Goal: Information Seeking & Learning: Learn about a topic

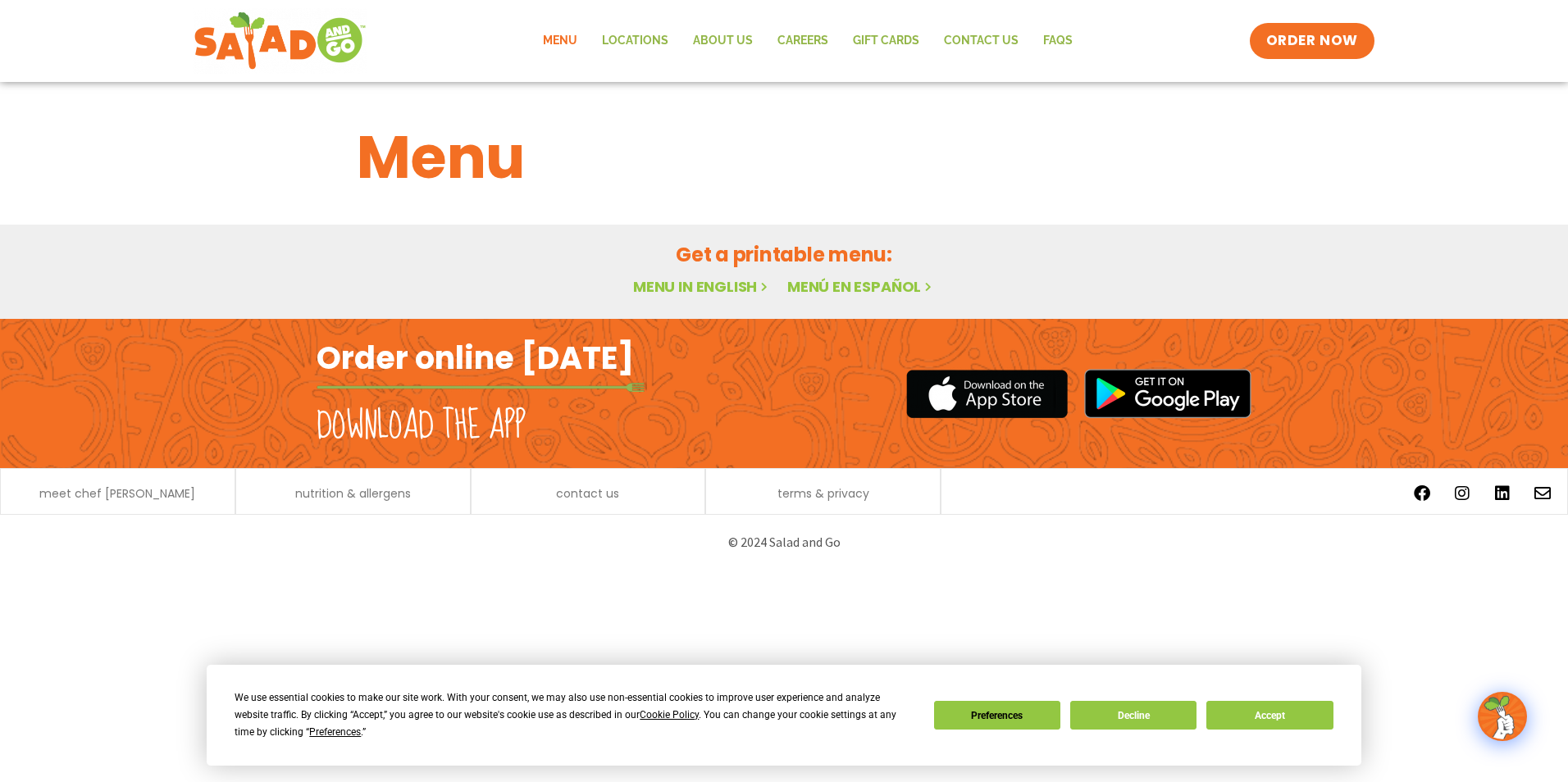
click at [1295, 731] on div "We use essential cookies to make our site work. With your consent, we may also …" at bounding box center [783, 715] width 1098 height 51
click at [1284, 713] on button "Accept" at bounding box center [1269, 715] width 127 height 29
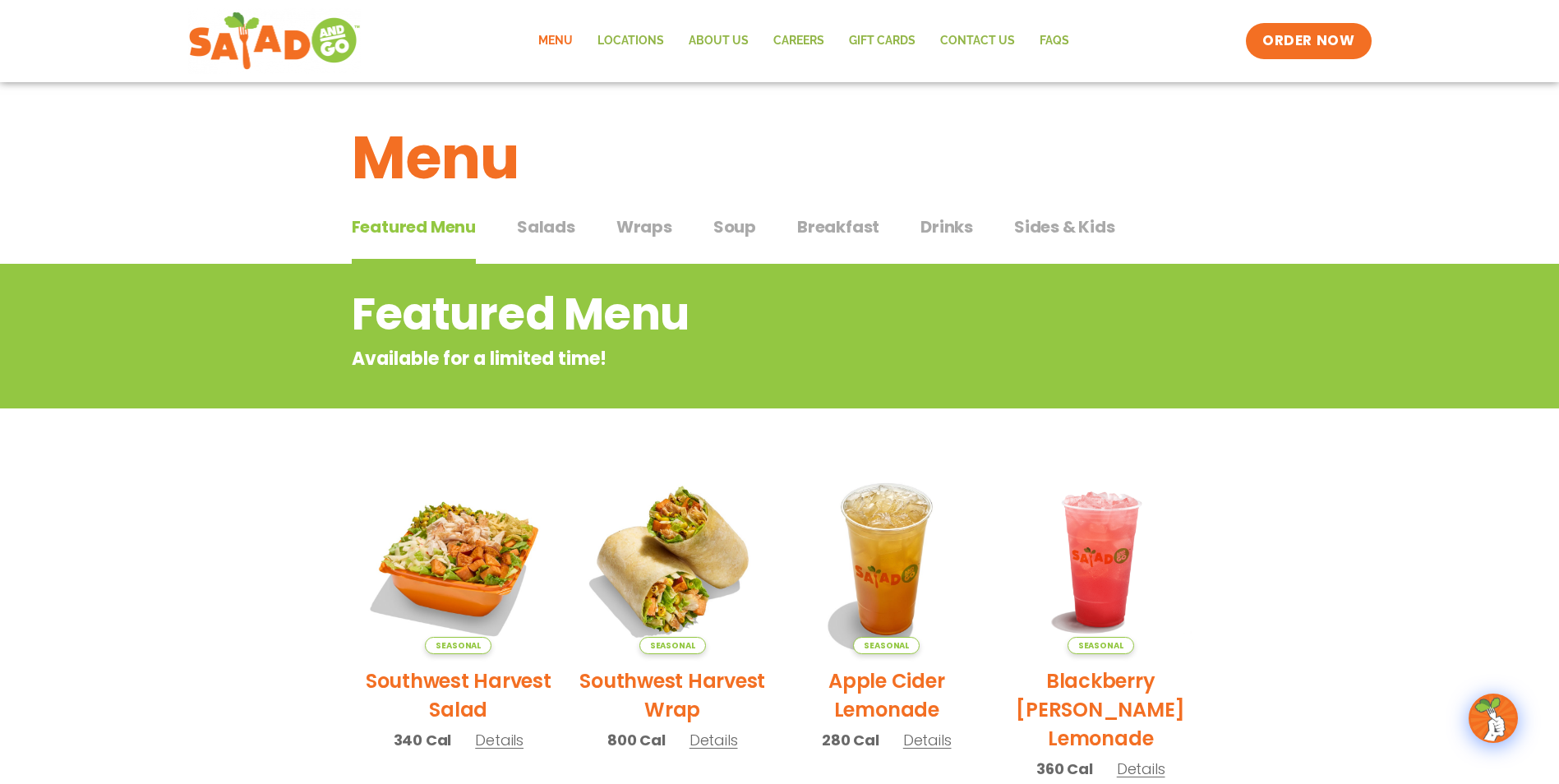
click at [550, 225] on span "Salads" at bounding box center [546, 227] width 58 height 25
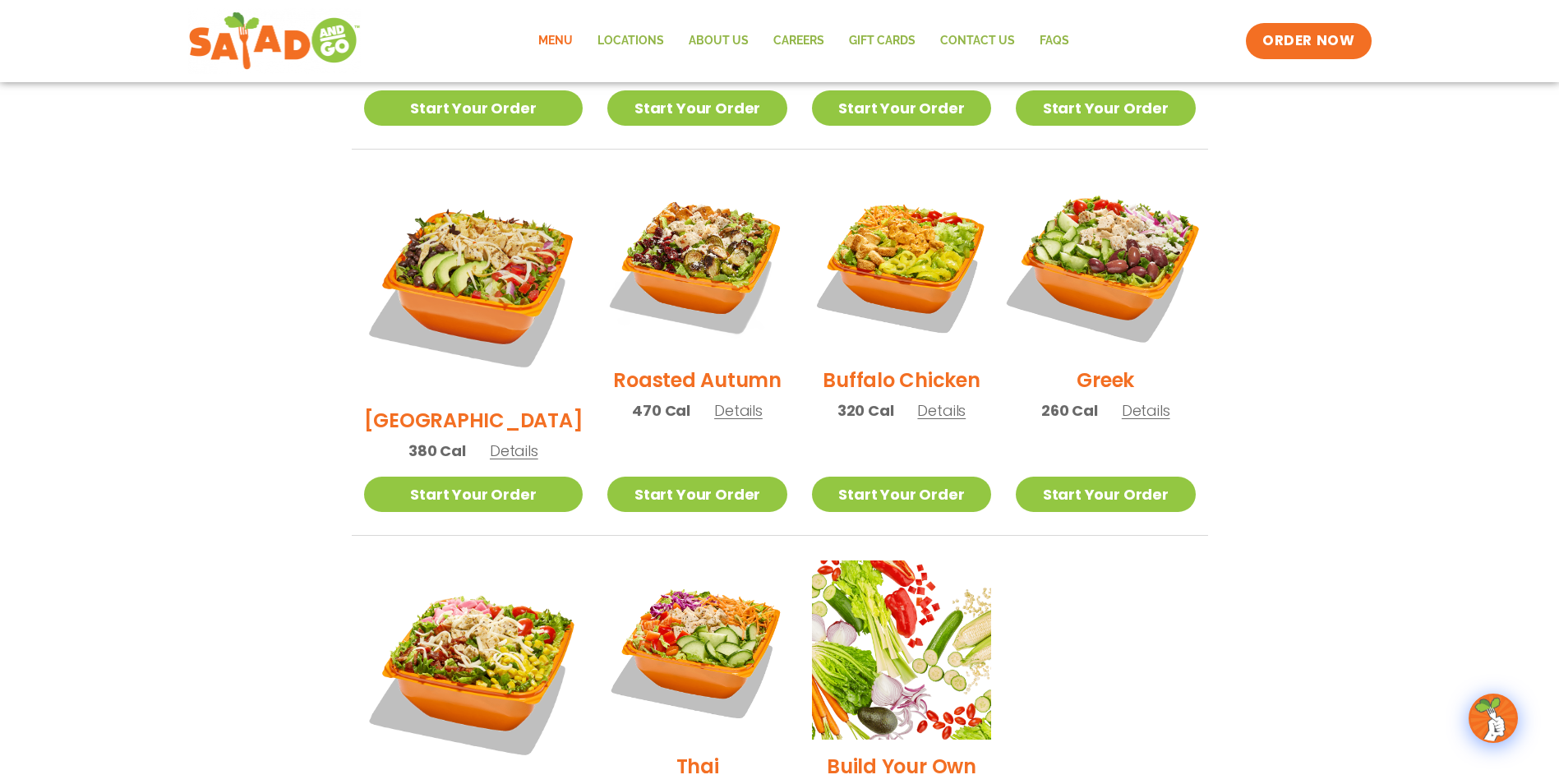
scroll to position [739, 0]
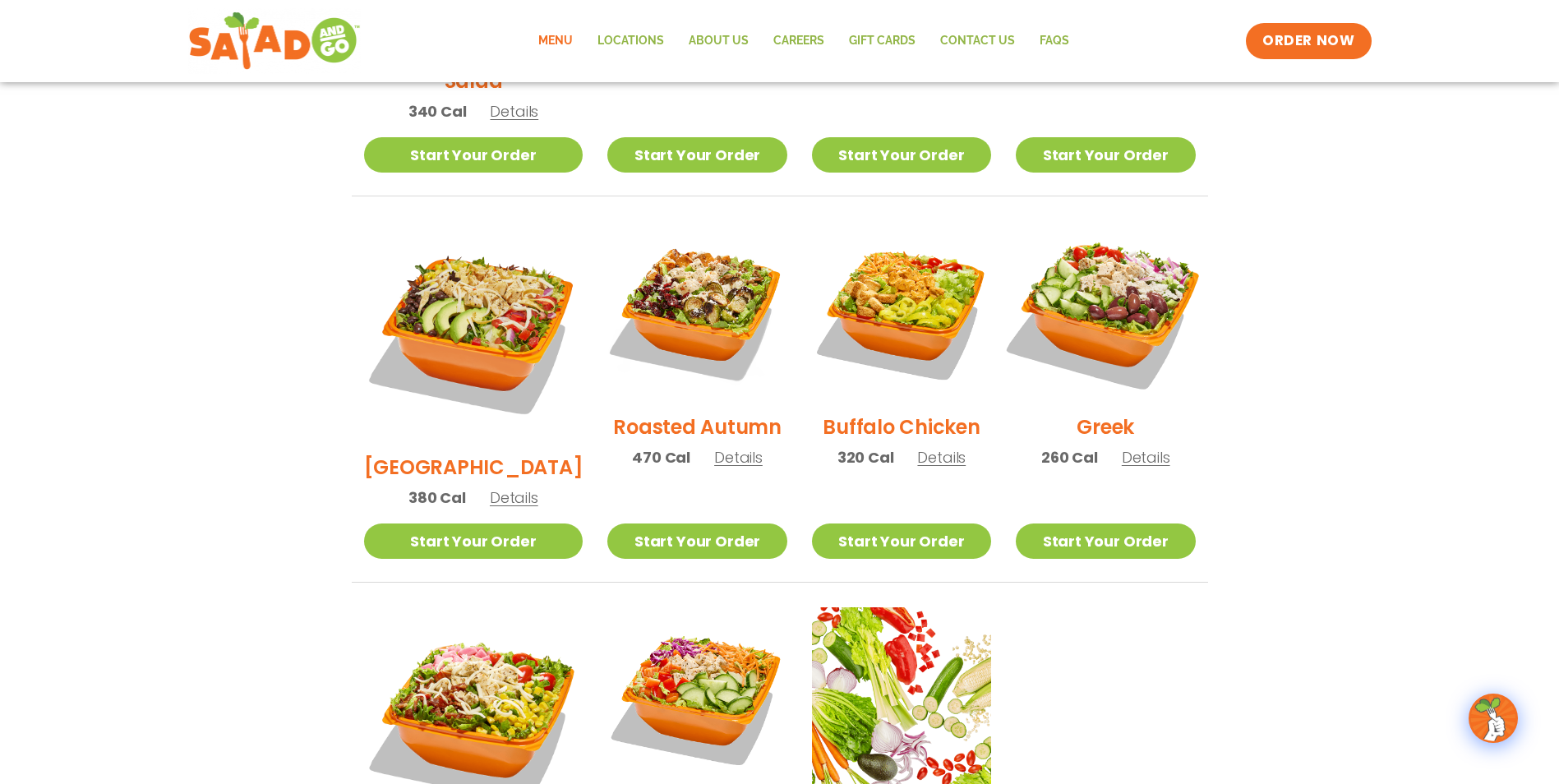
click at [1150, 303] on img at bounding box center [1105, 310] width 211 height 211
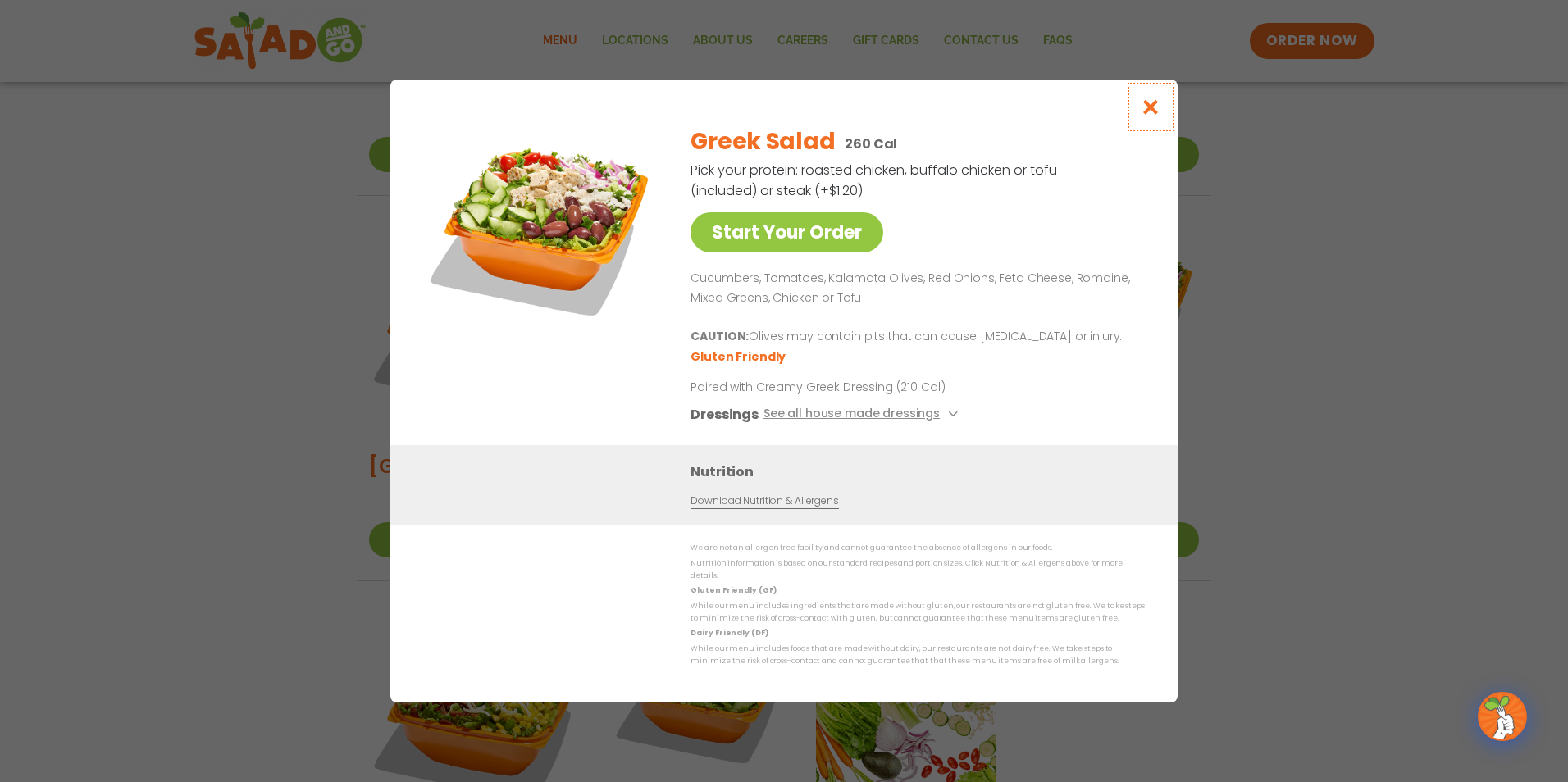
click at [1154, 113] on icon "Close modal" at bounding box center [1150, 107] width 20 height 17
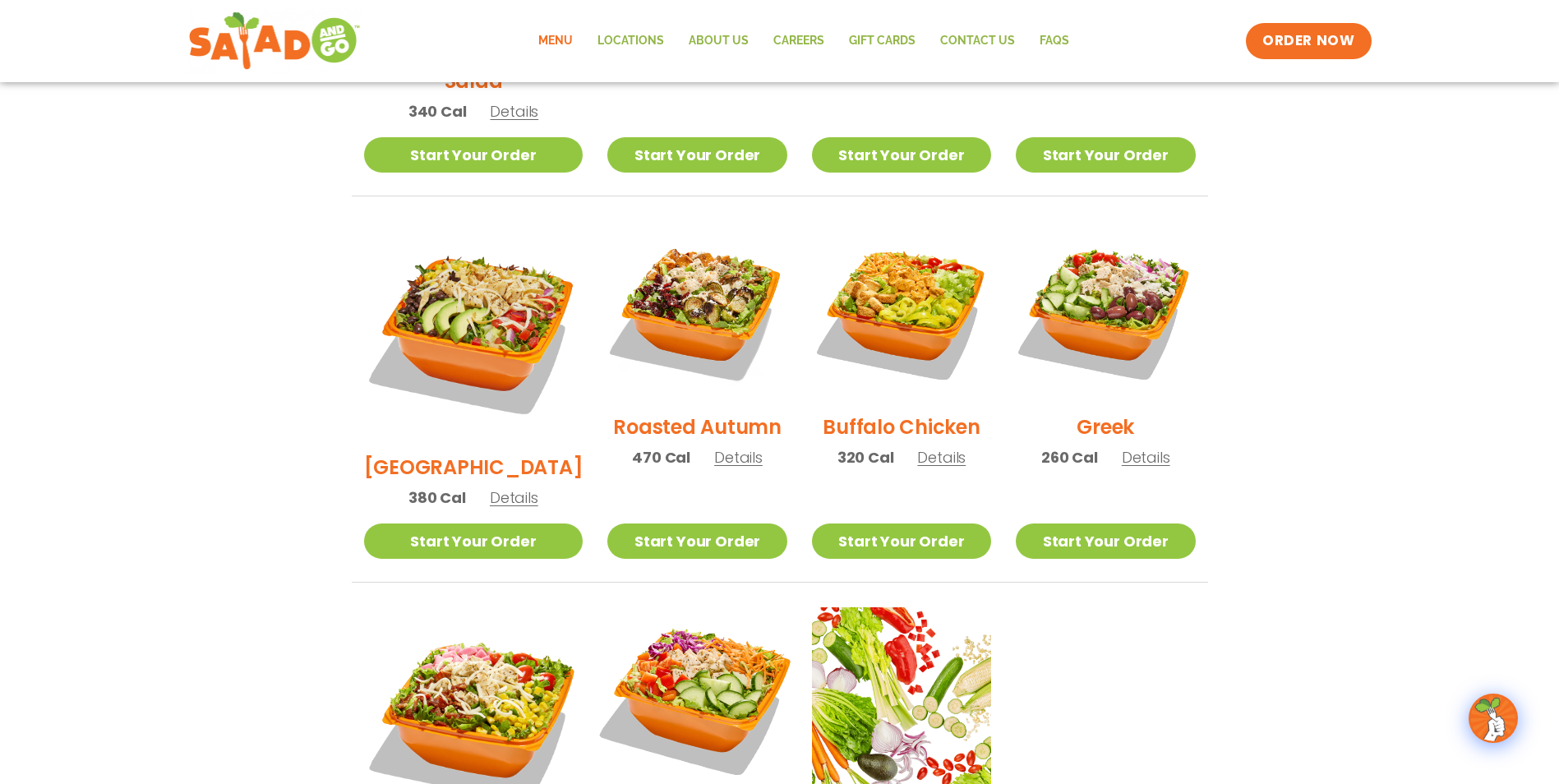
click at [675, 686] on img at bounding box center [696, 696] width 211 height 211
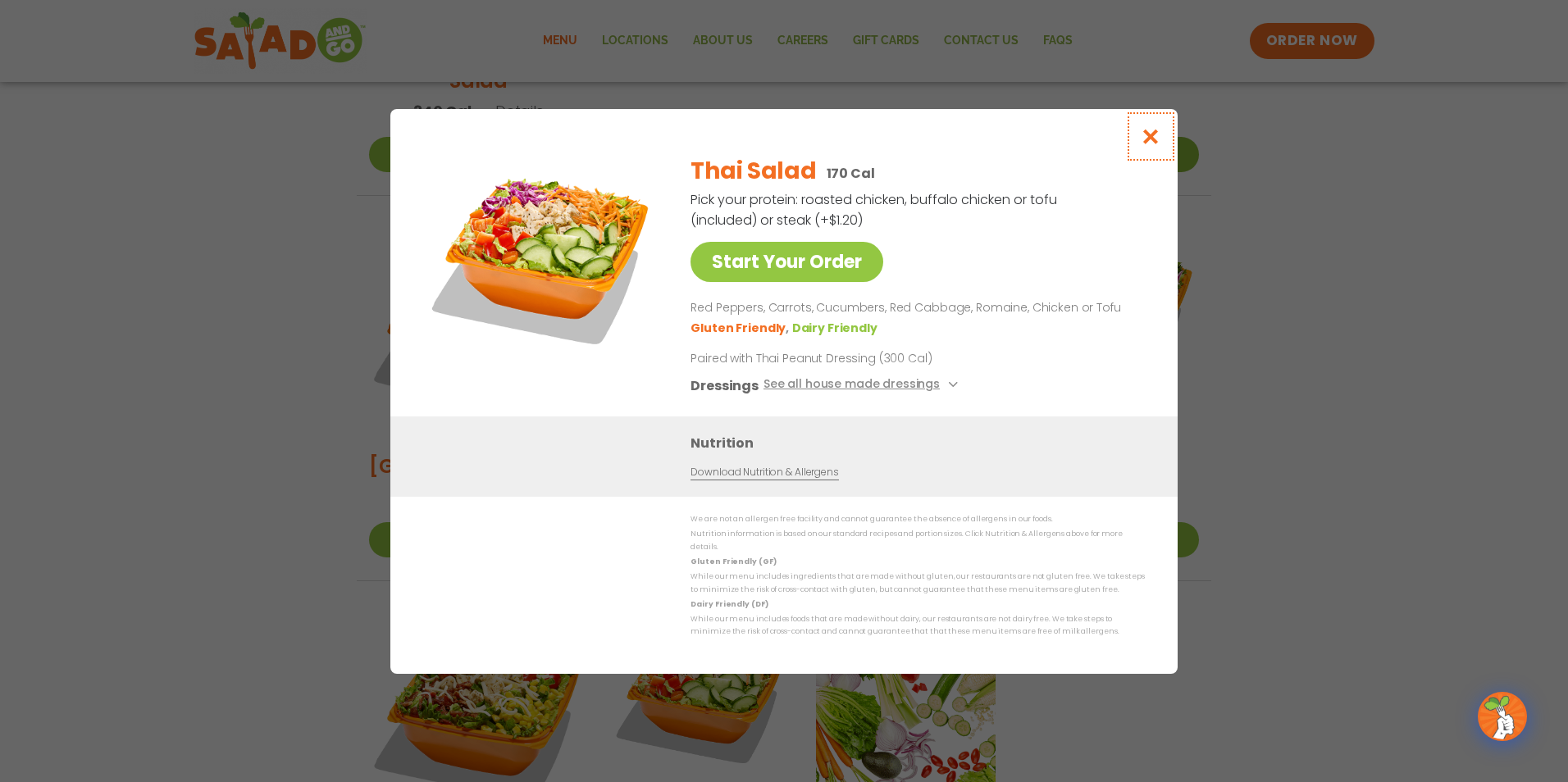
click at [1150, 134] on icon "Close modal" at bounding box center [1150, 137] width 20 height 17
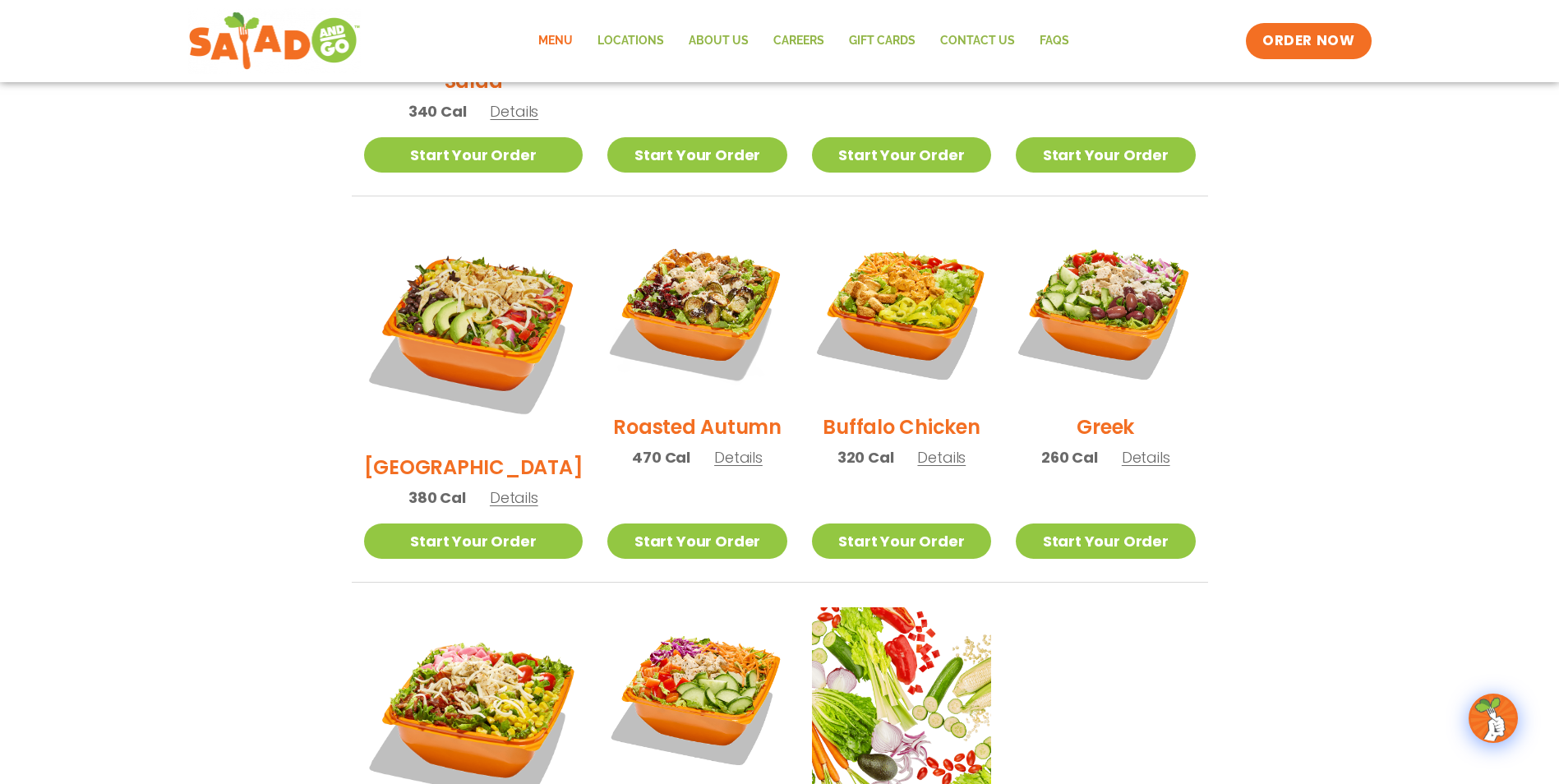
click at [680, 413] on h2 "Roasted Autumn" at bounding box center [697, 427] width 168 height 29
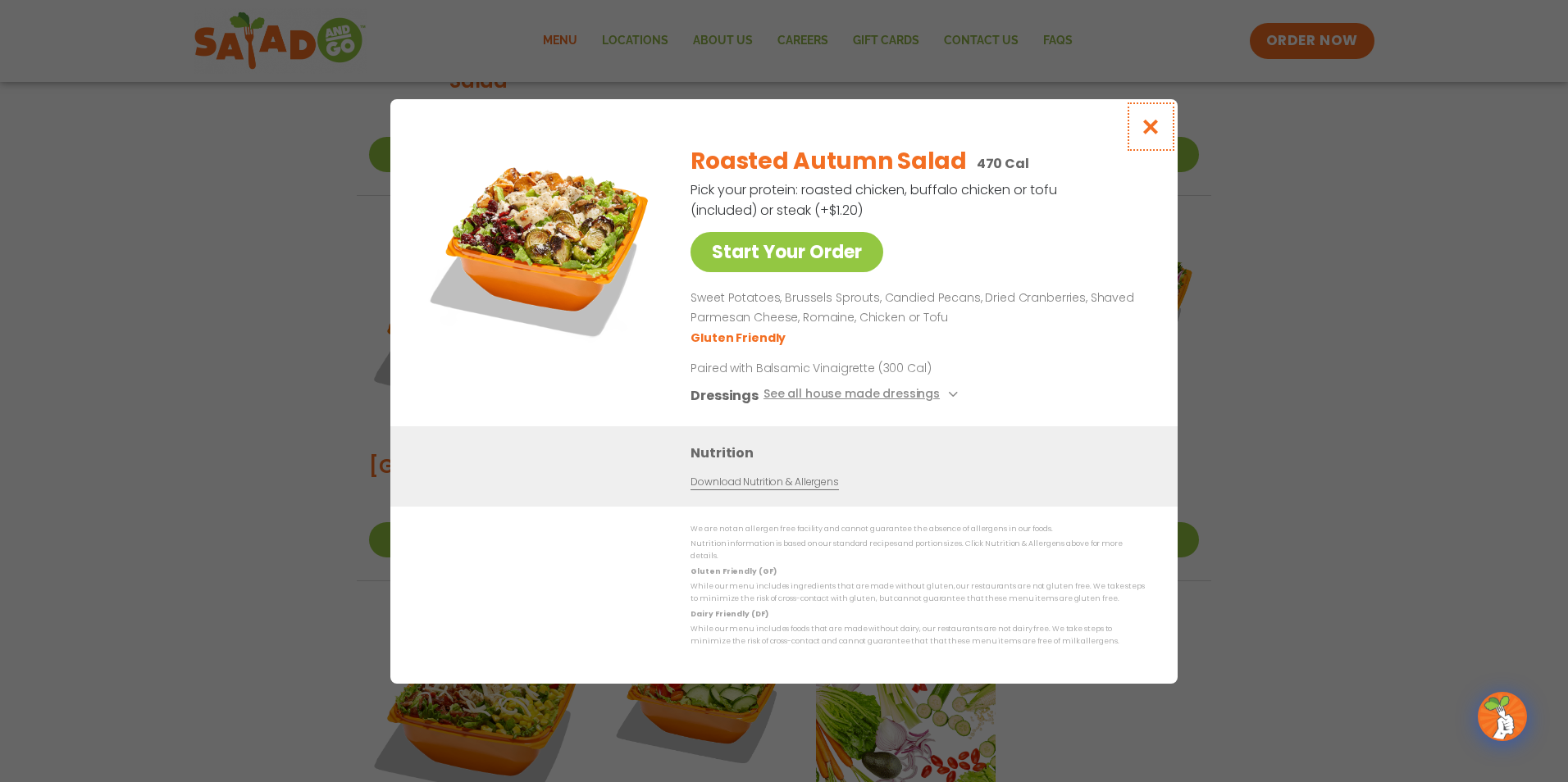
click at [1157, 131] on icon "Close modal" at bounding box center [1150, 127] width 20 height 17
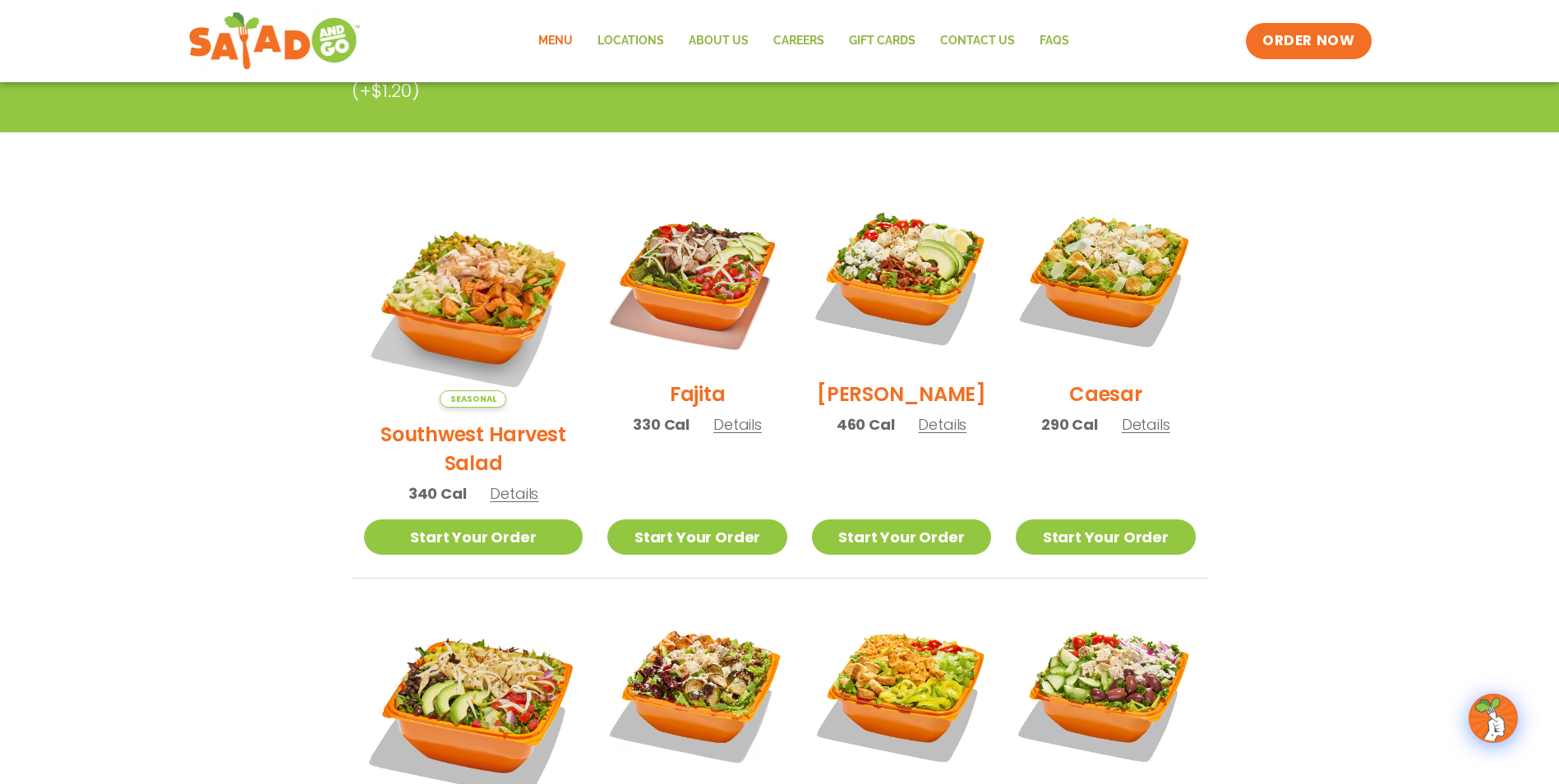
scroll to position [329, 0]
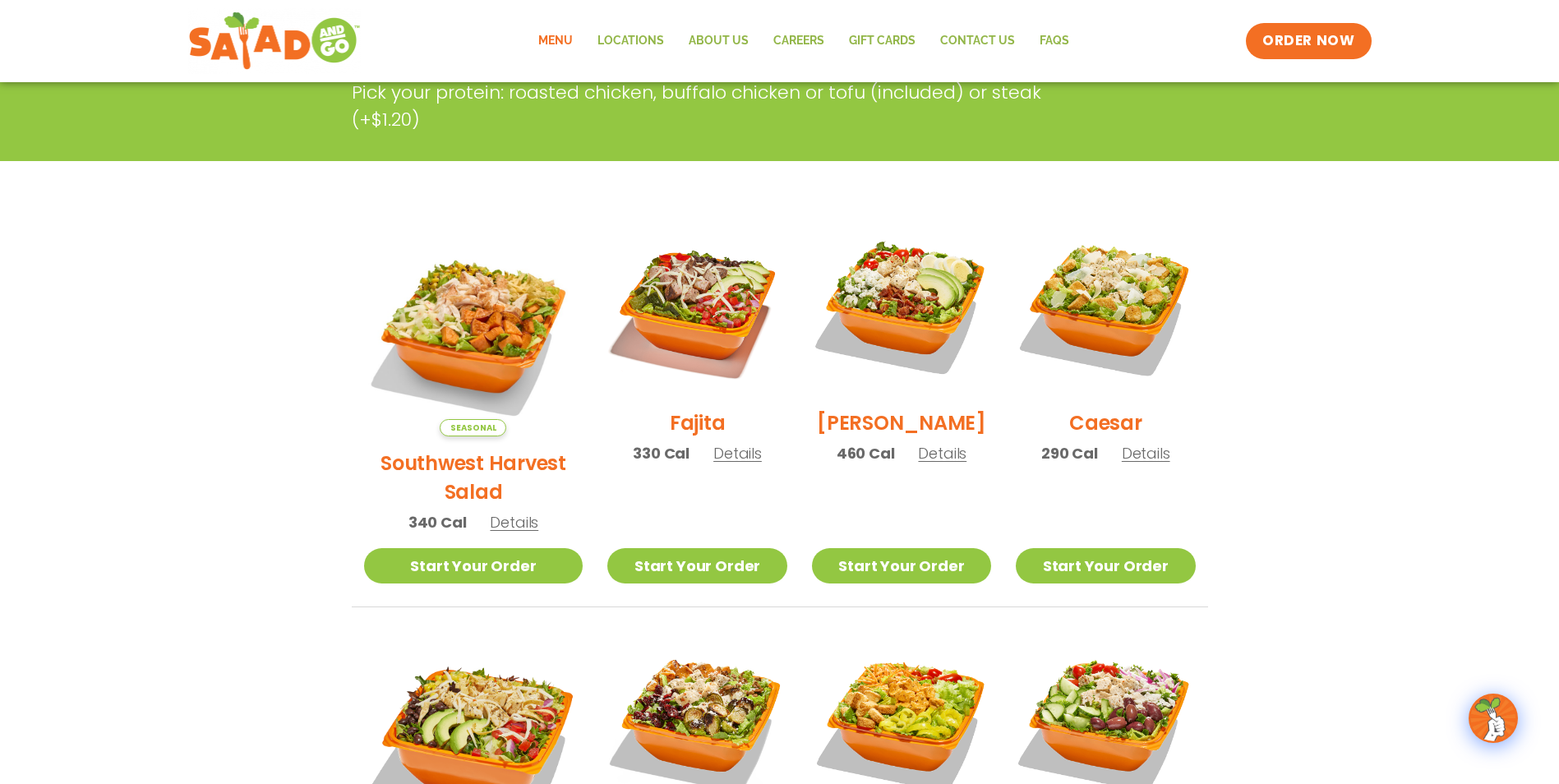
click at [702, 414] on div "Fajita 330 Cal Details" at bounding box center [697, 348] width 179 height 262
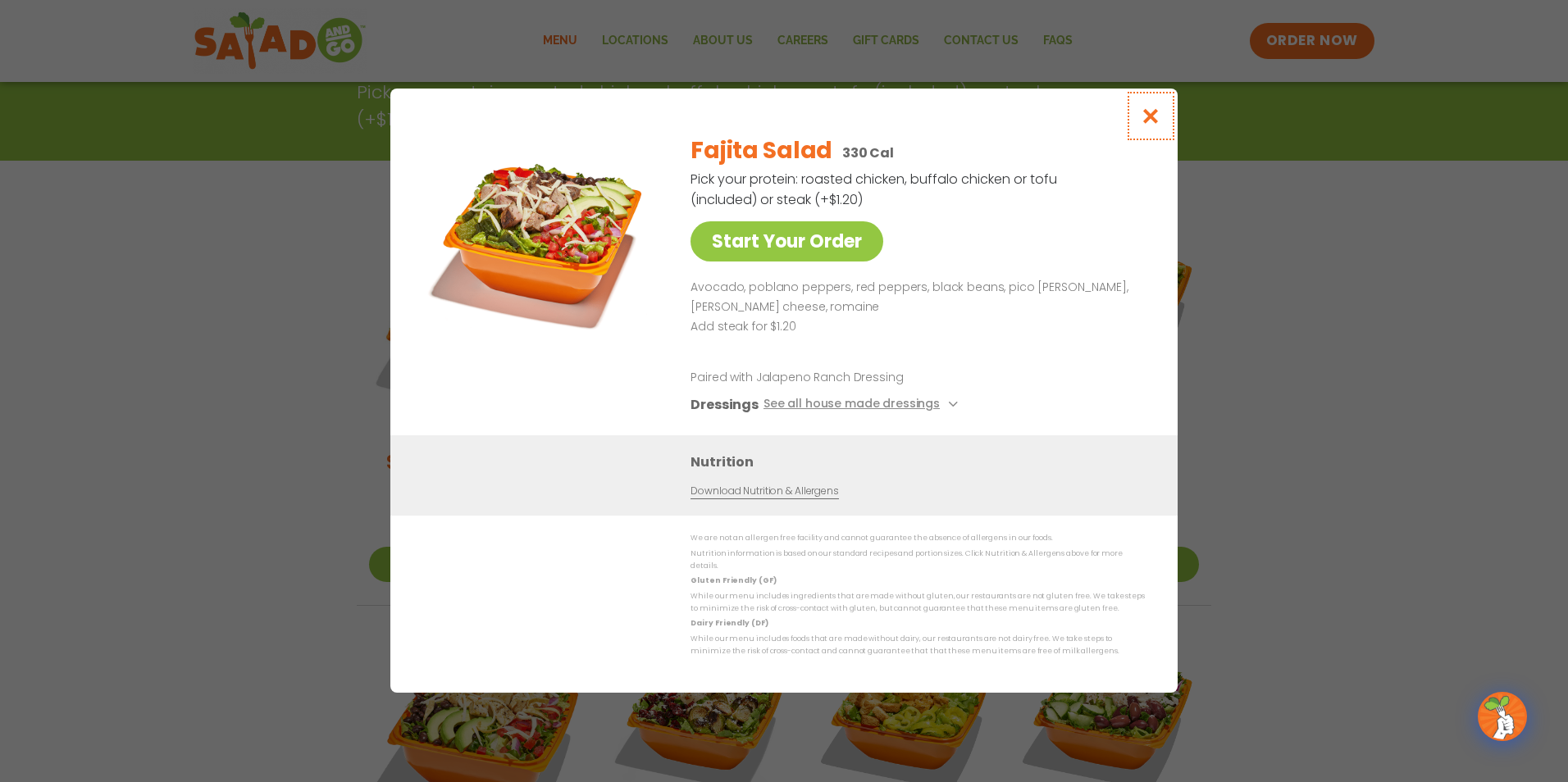
click at [1145, 123] on icon "Close modal" at bounding box center [1150, 116] width 20 height 17
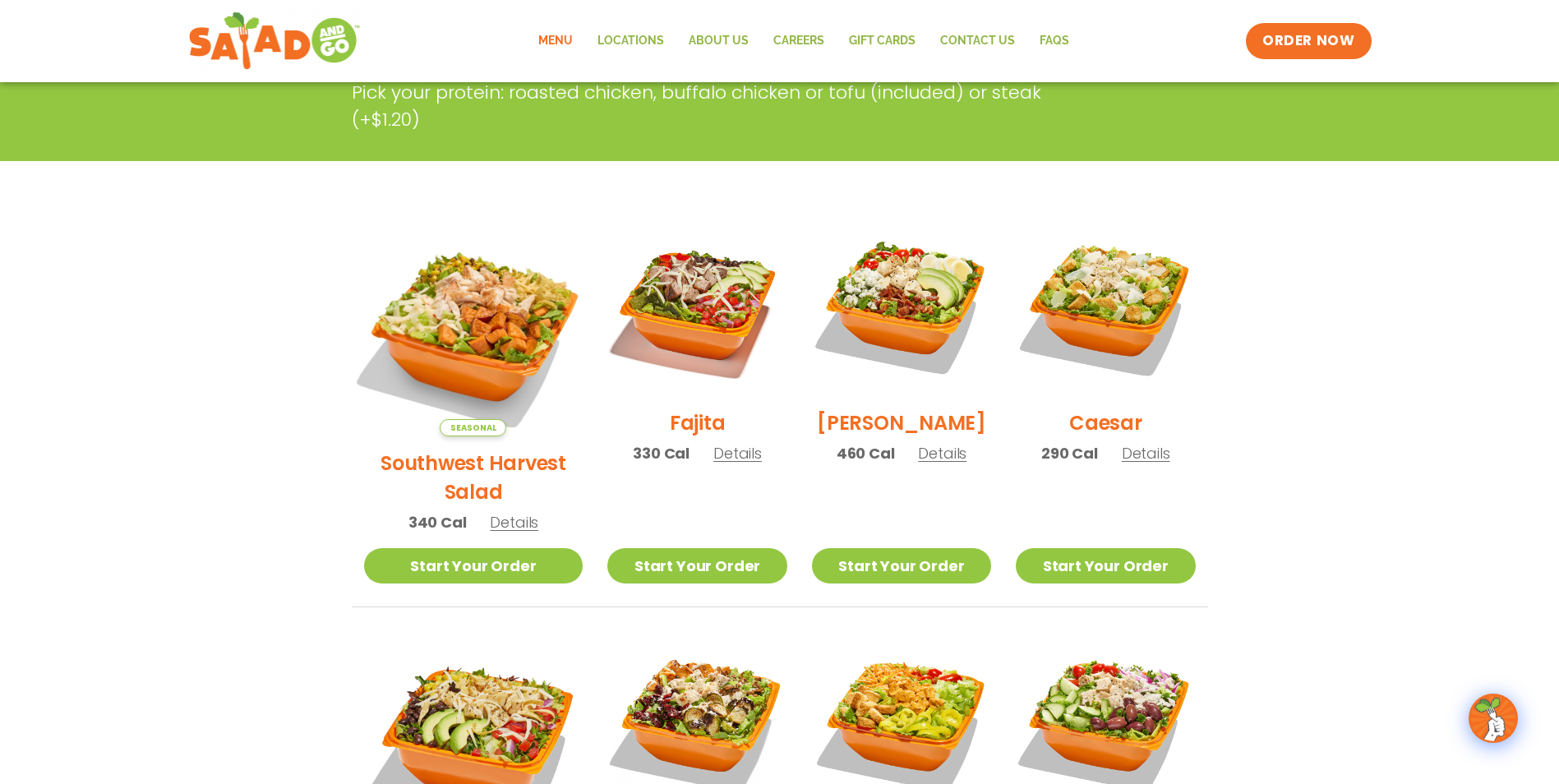
click at [515, 370] on img at bounding box center [473, 326] width 257 height 257
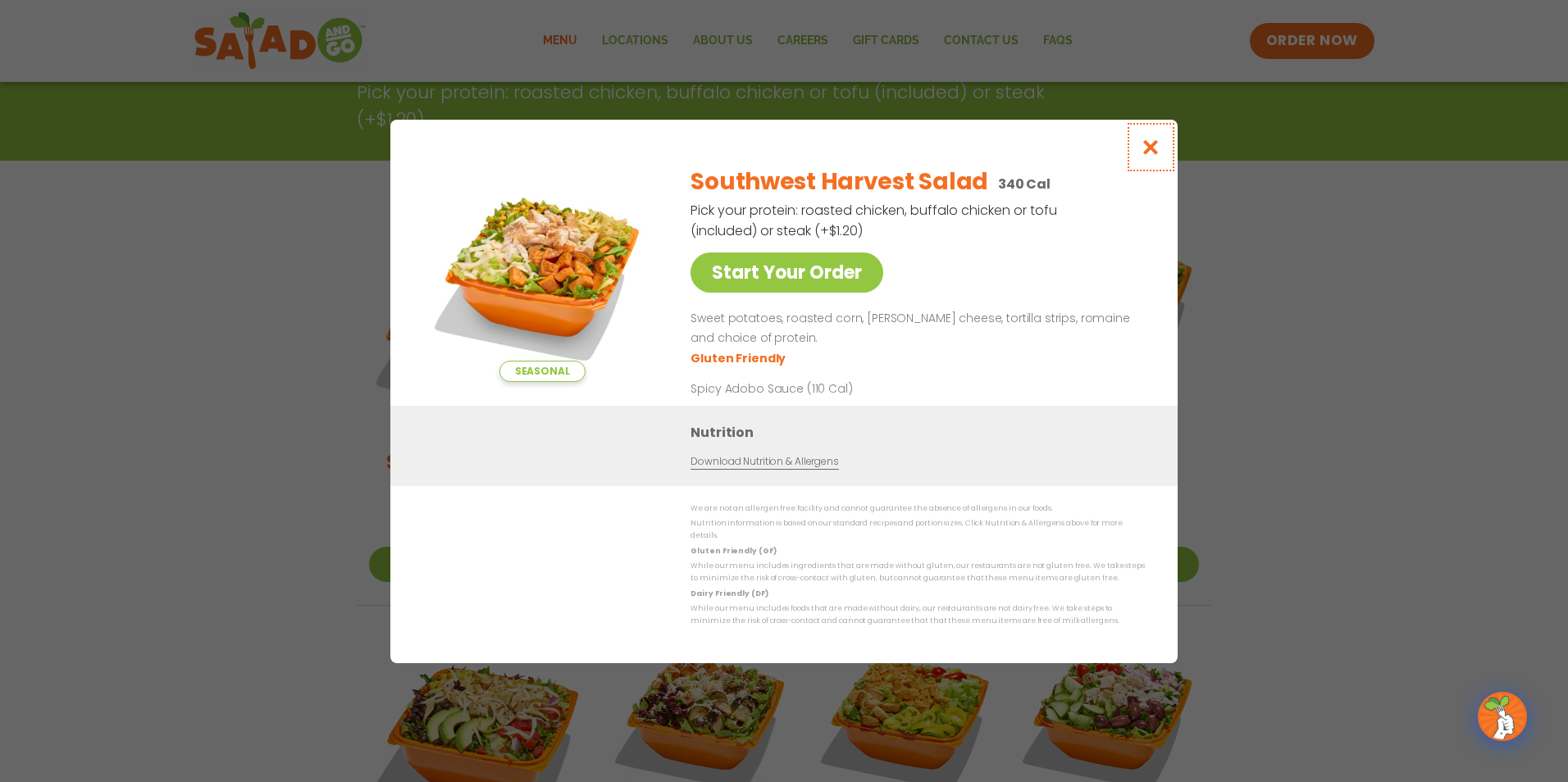
click at [1150, 148] on icon "Close modal" at bounding box center [1150, 147] width 20 height 17
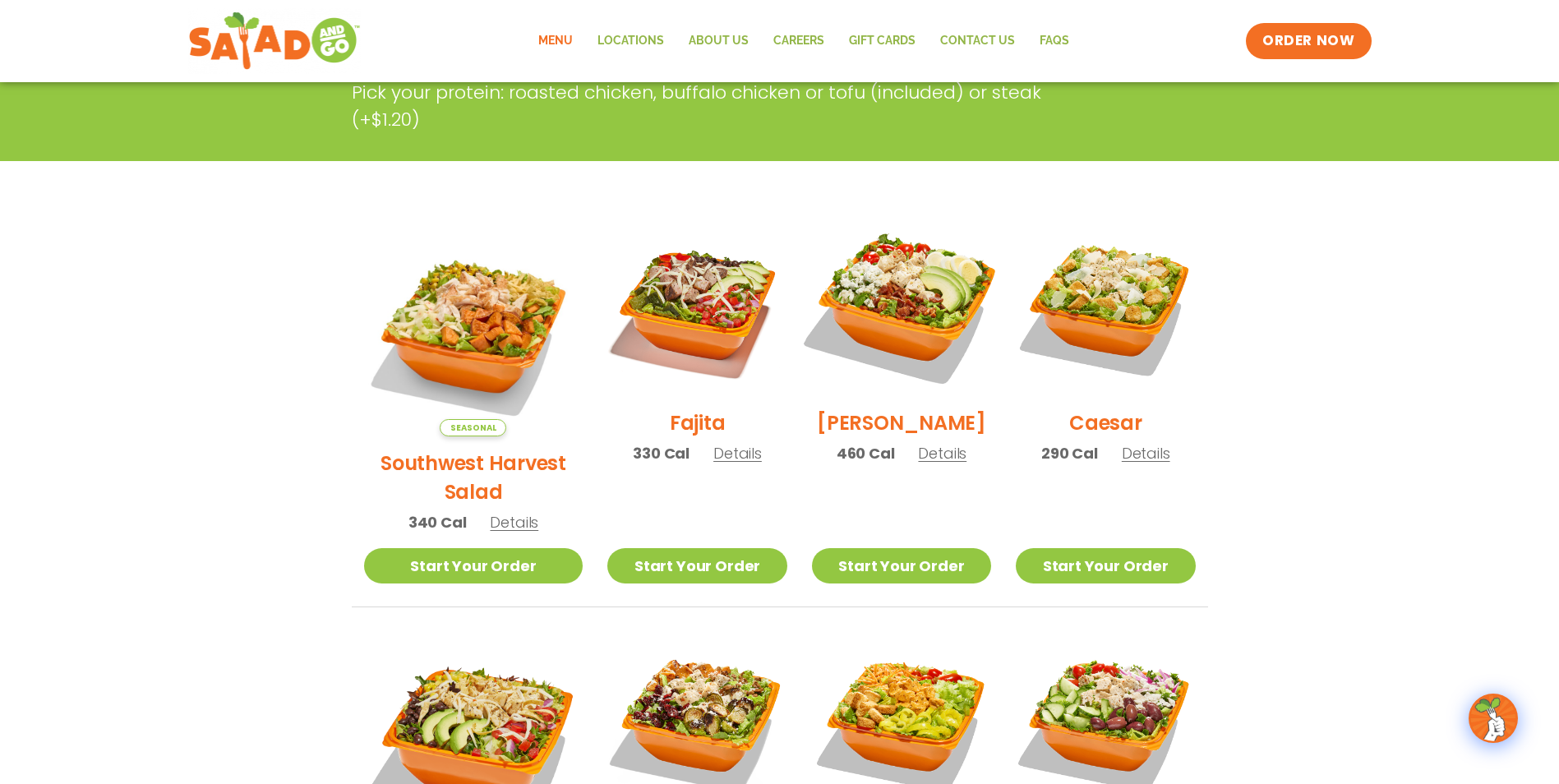
click at [927, 388] on img at bounding box center [901, 306] width 211 height 211
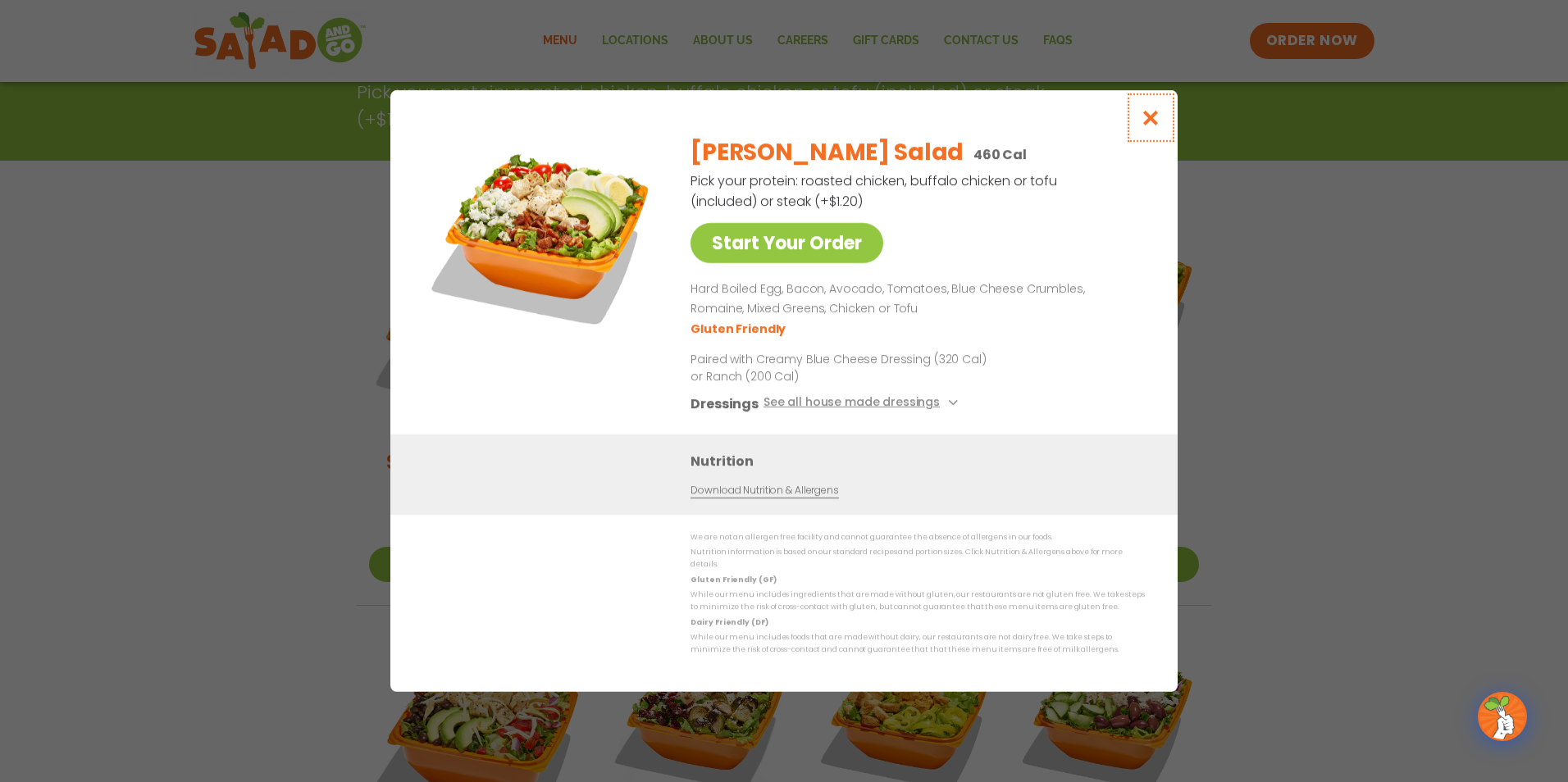
click at [1165, 118] on button "Close modal" at bounding box center [1150, 117] width 53 height 55
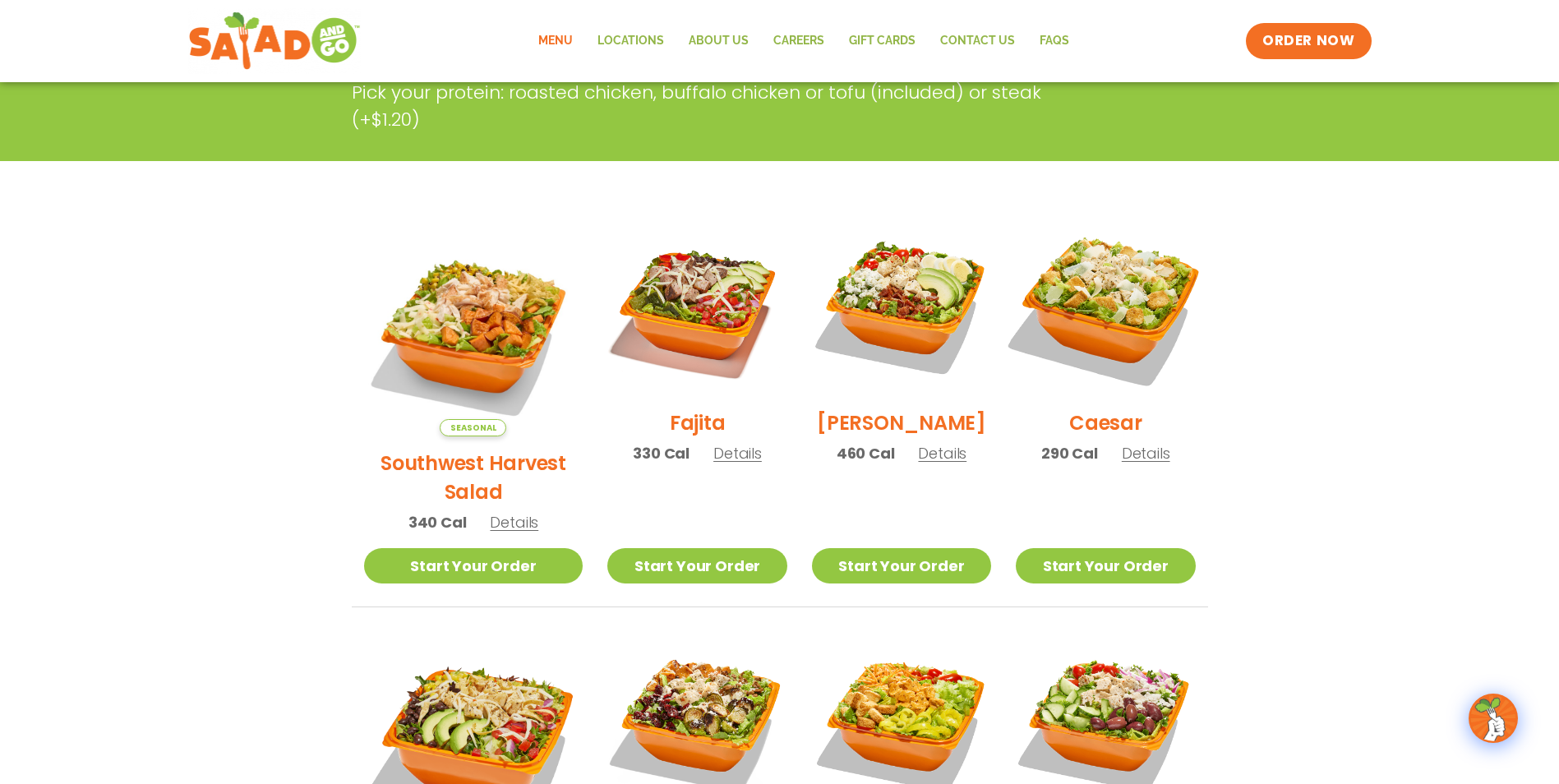
click at [1158, 392] on img at bounding box center [1105, 306] width 211 height 211
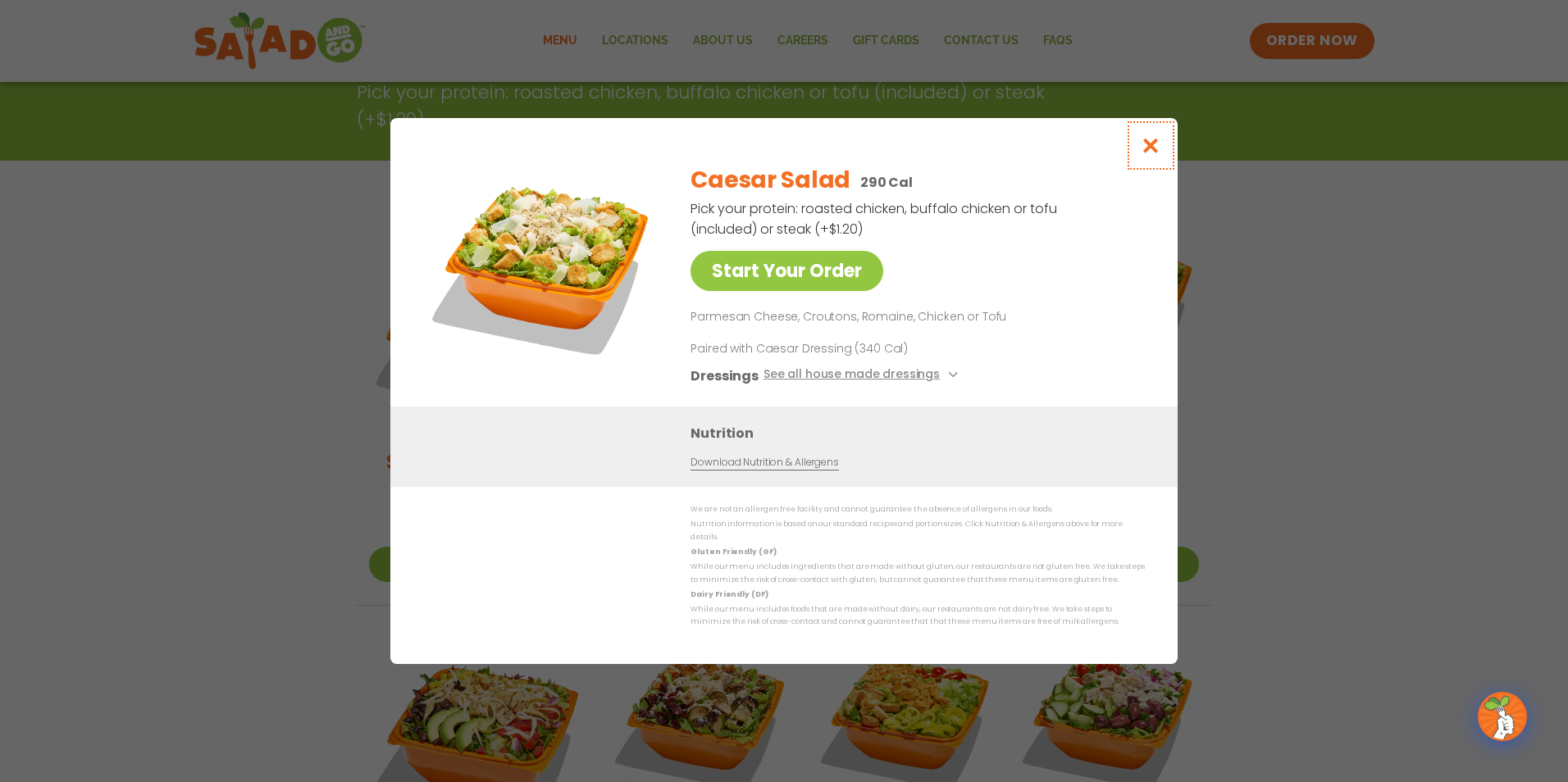
click at [1144, 154] on icon "Close modal" at bounding box center [1150, 145] width 20 height 17
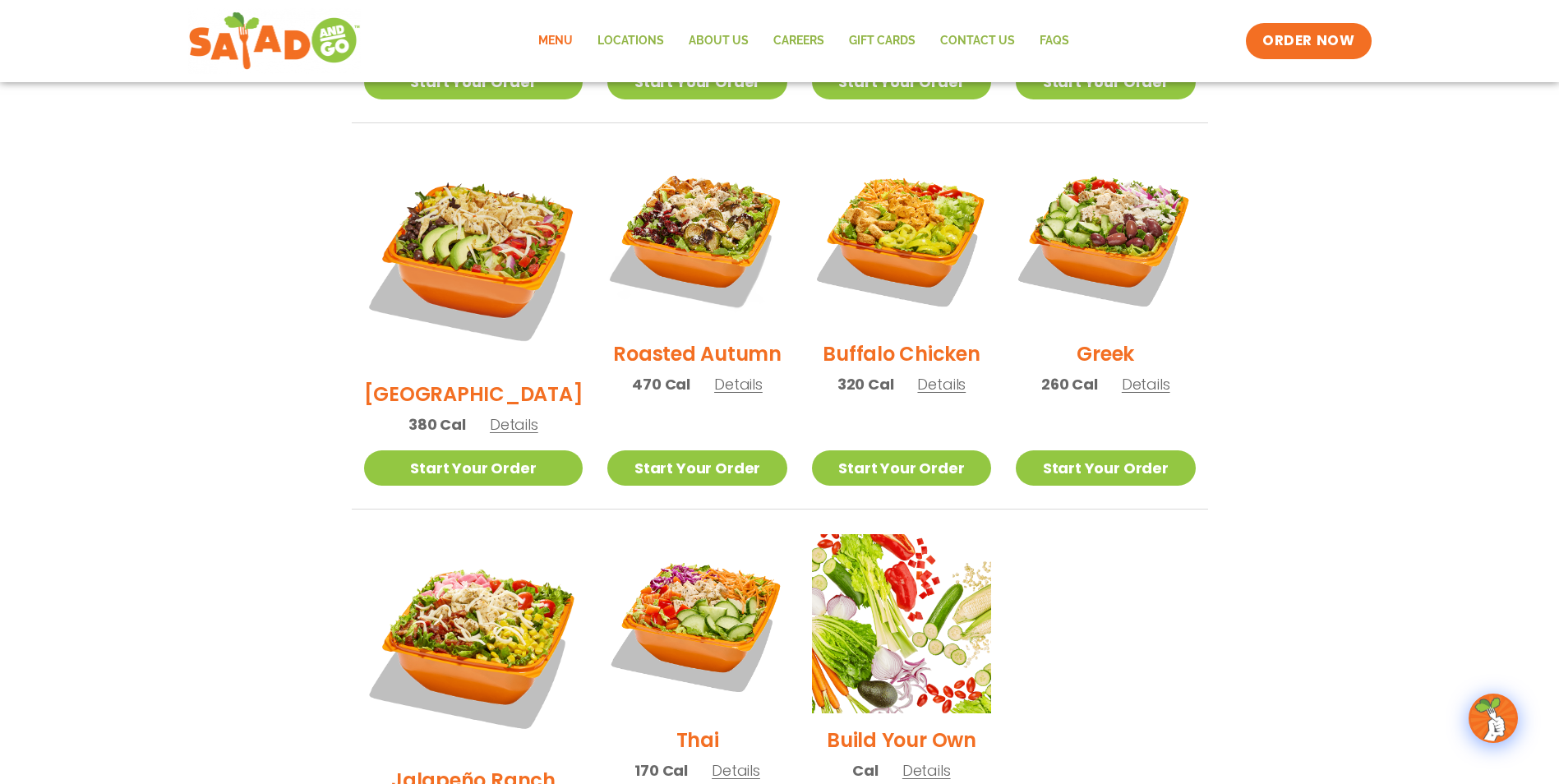
scroll to position [822, 0]
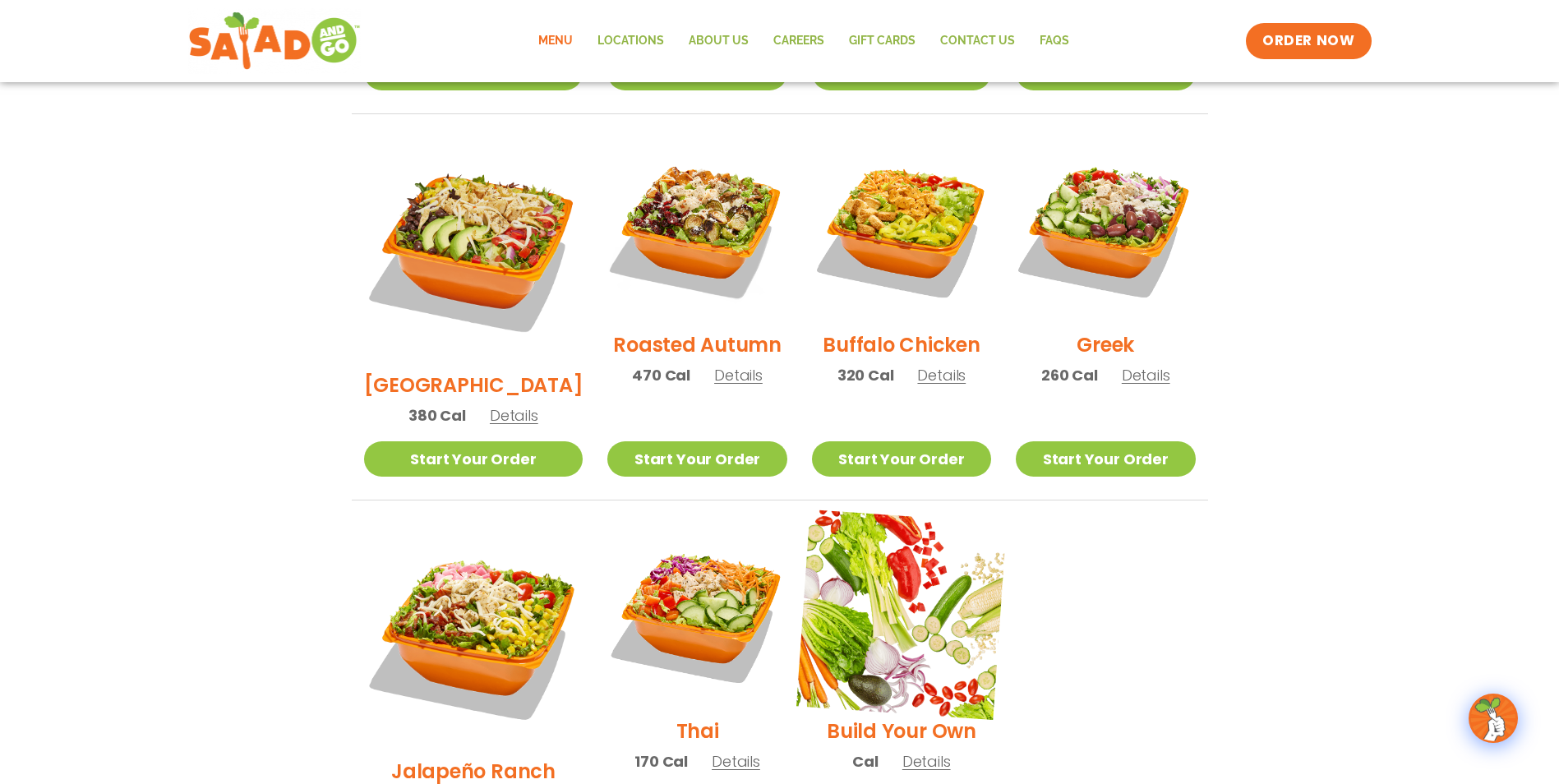
click at [947, 650] on img at bounding box center [901, 614] width 211 height 211
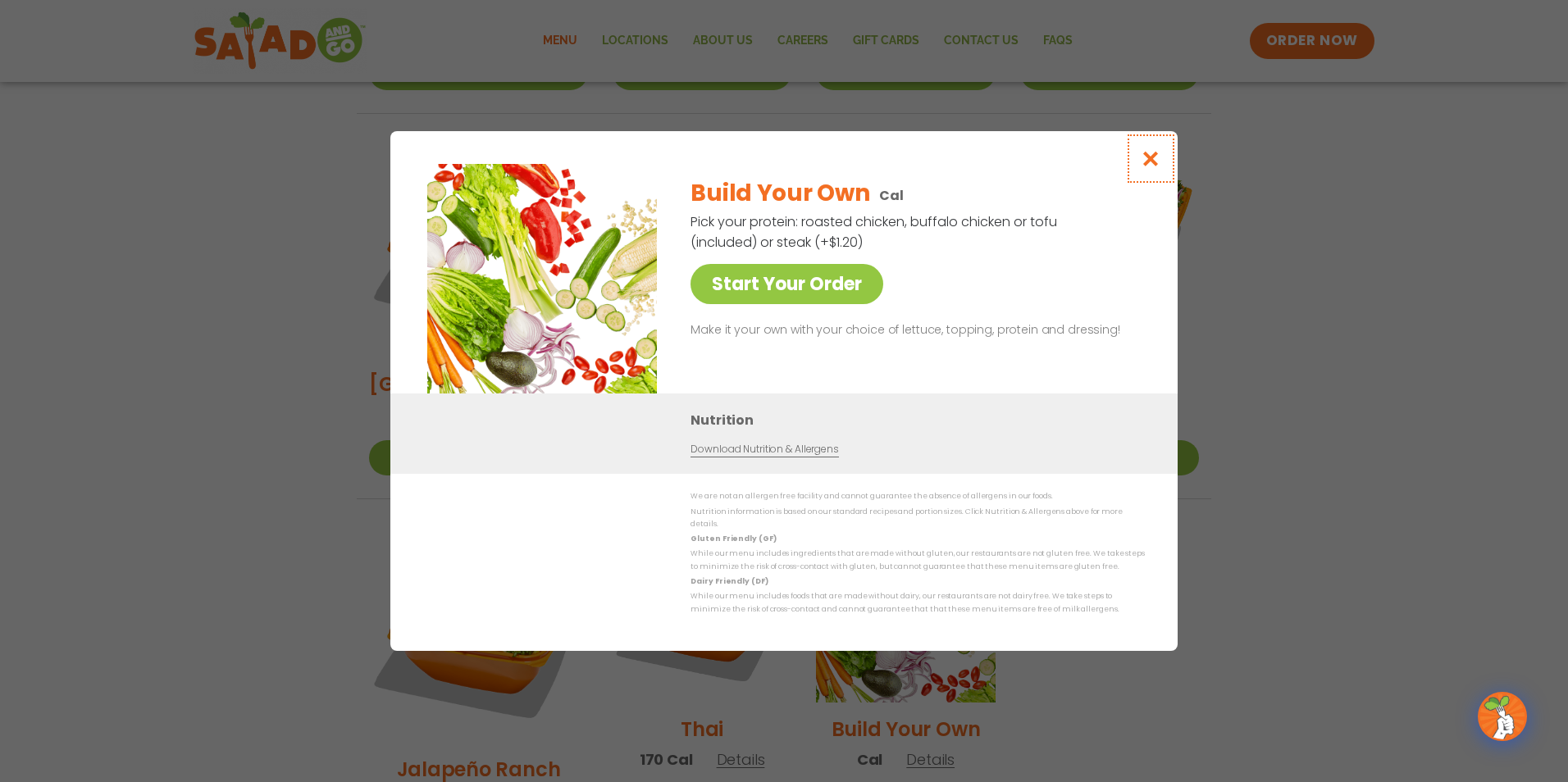
click at [1154, 167] on icon "Close modal" at bounding box center [1150, 159] width 20 height 17
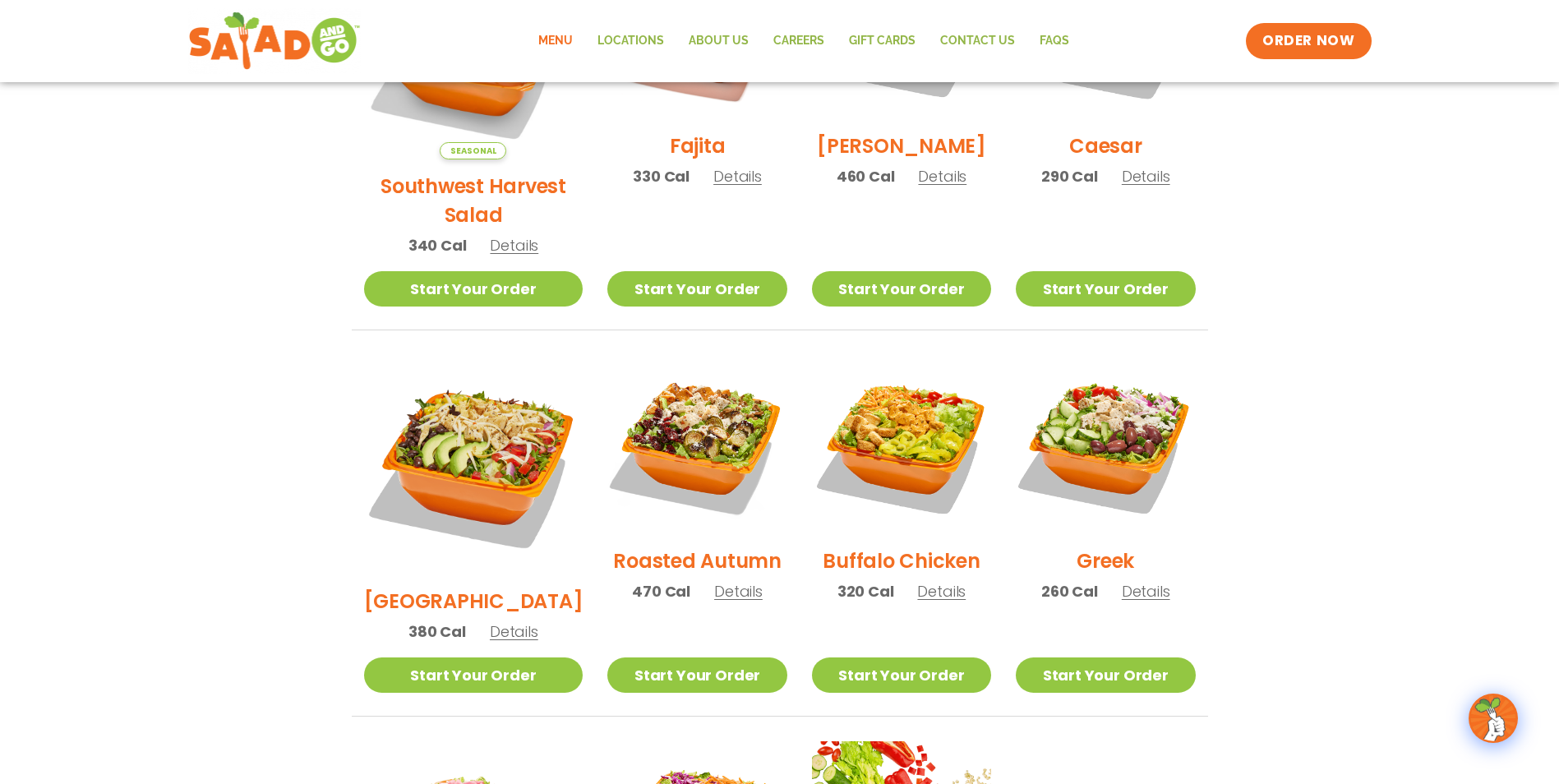
scroll to position [493, 0]
